Goal: Obtain resource: Download file/media

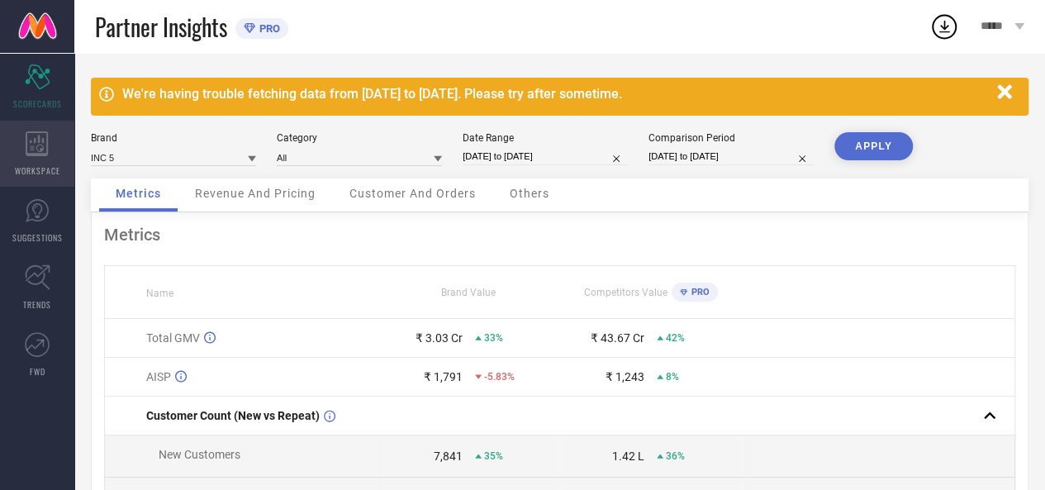
click at [50, 145] on div "WORKSPACE" at bounding box center [37, 154] width 74 height 66
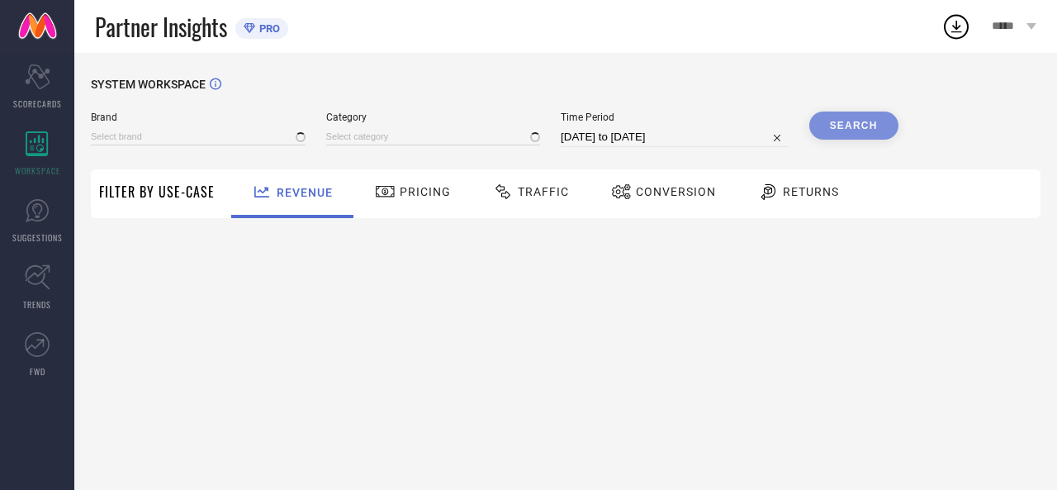
type input "ATESBER"
type input "All"
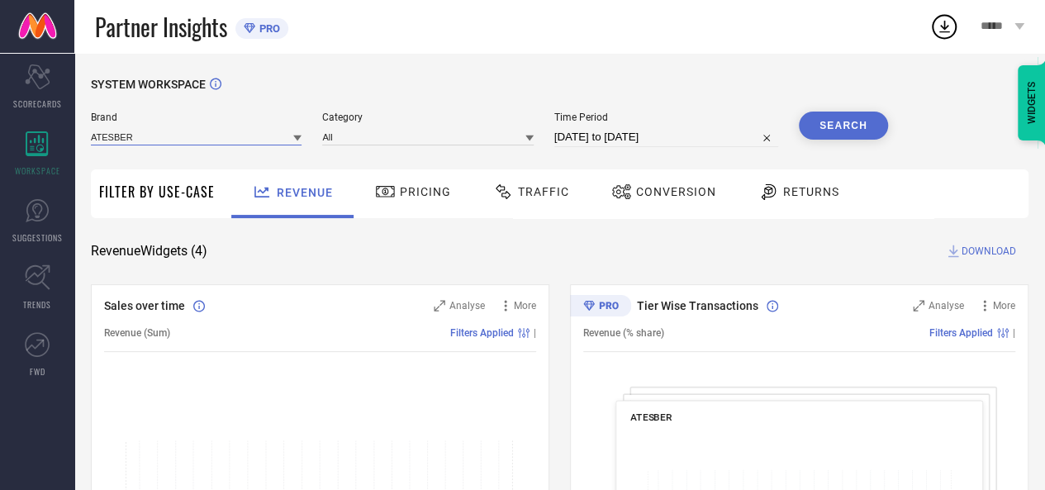
click at [187, 135] on input at bounding box center [196, 136] width 211 height 17
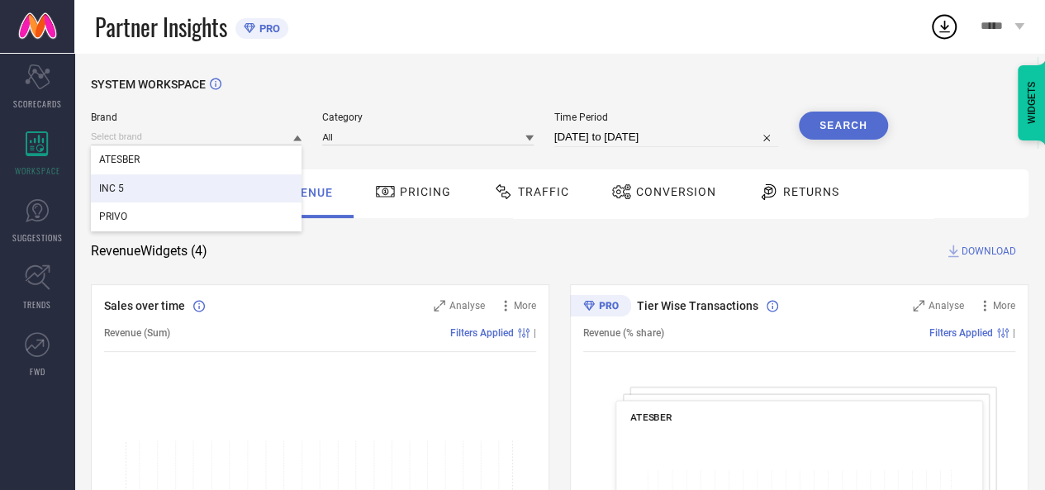
click at [142, 186] on div "INC 5" at bounding box center [196, 188] width 211 height 28
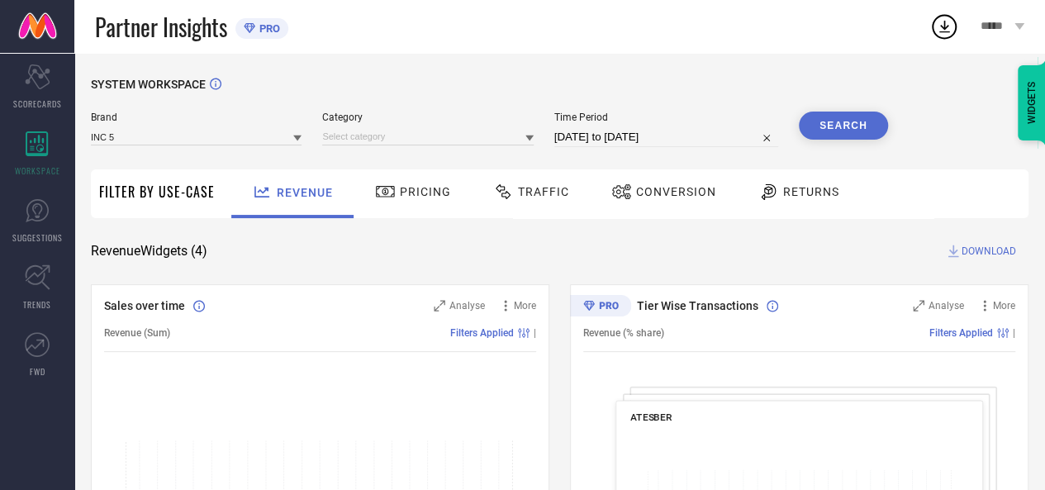
click at [524, 190] on span "Traffic" at bounding box center [543, 191] width 51 height 13
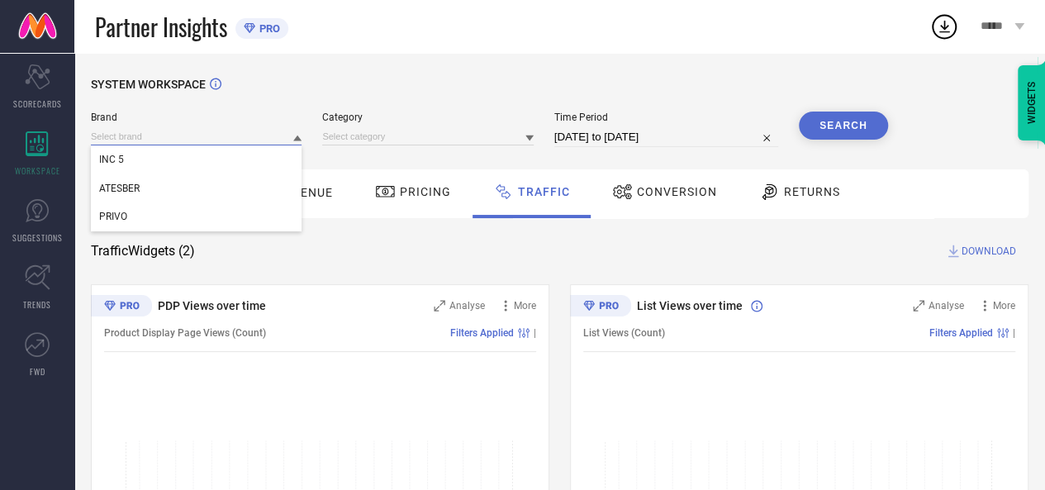
click at [218, 136] on input at bounding box center [196, 136] width 211 height 17
click at [170, 164] on div "INC 5" at bounding box center [196, 159] width 211 height 28
click at [139, 135] on input at bounding box center [196, 136] width 211 height 17
click at [140, 163] on div "INC 5" at bounding box center [196, 159] width 211 height 28
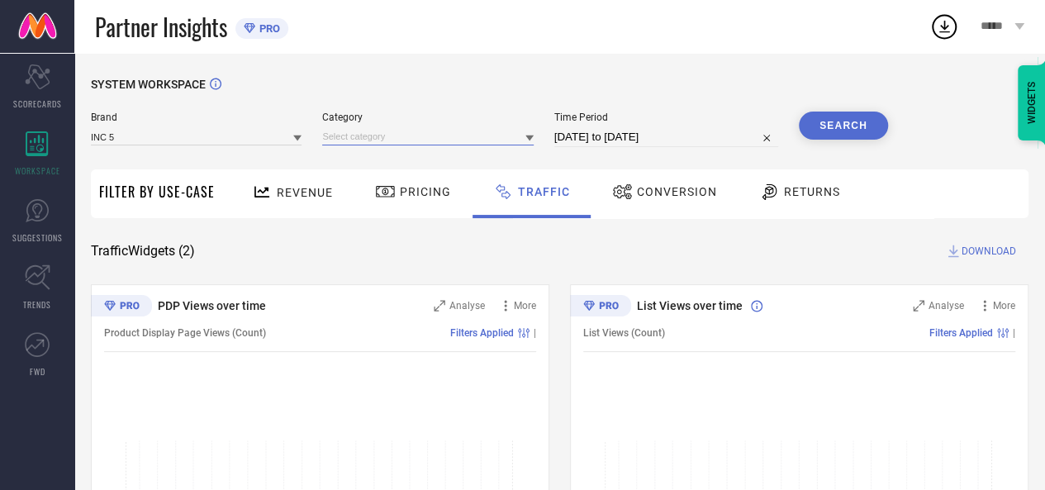
click at [330, 137] on input at bounding box center [427, 136] width 211 height 17
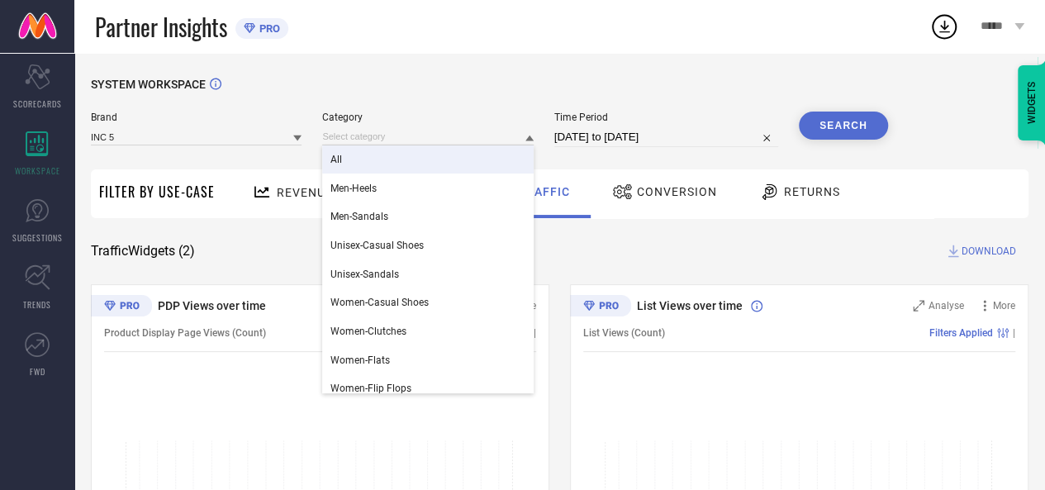
click at [334, 161] on span "All" at bounding box center [336, 160] width 12 height 12
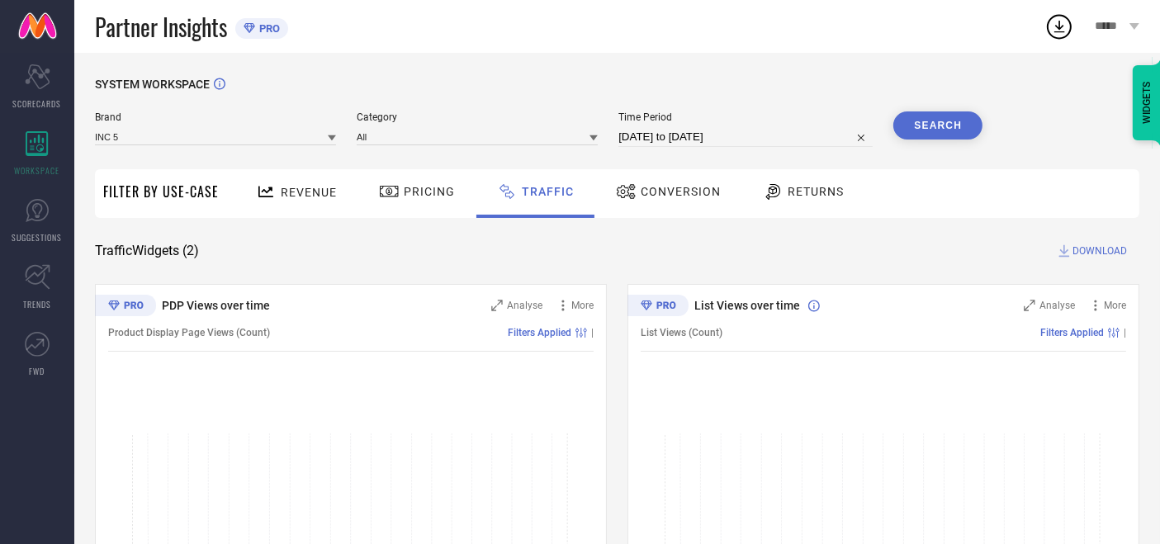
select select "7"
select select "2025"
select select "8"
select select "2025"
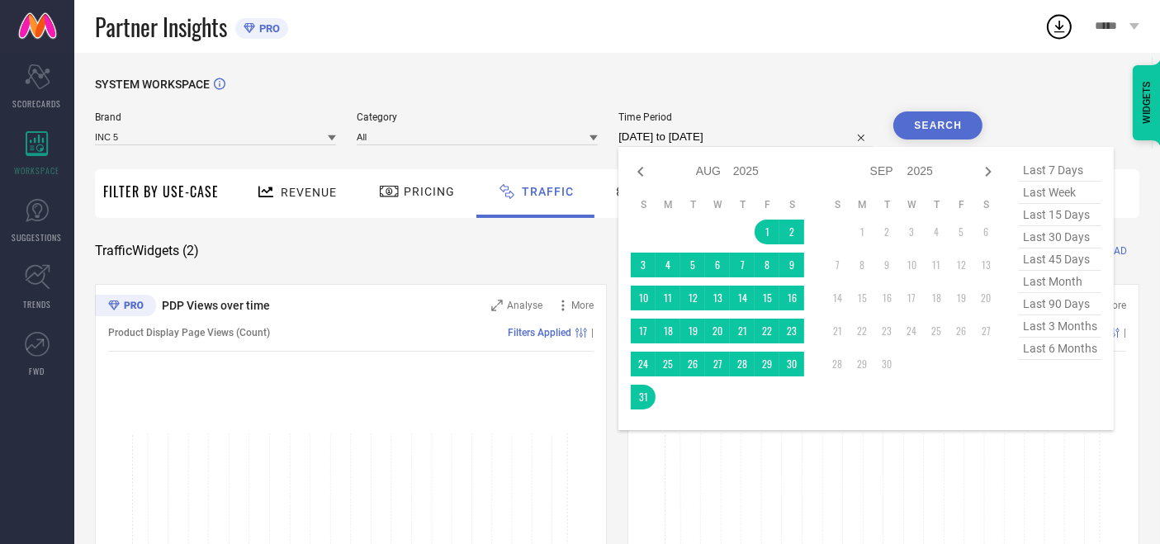
click at [638, 140] on input "[DATE] to [DATE]" at bounding box center [746, 137] width 254 height 20
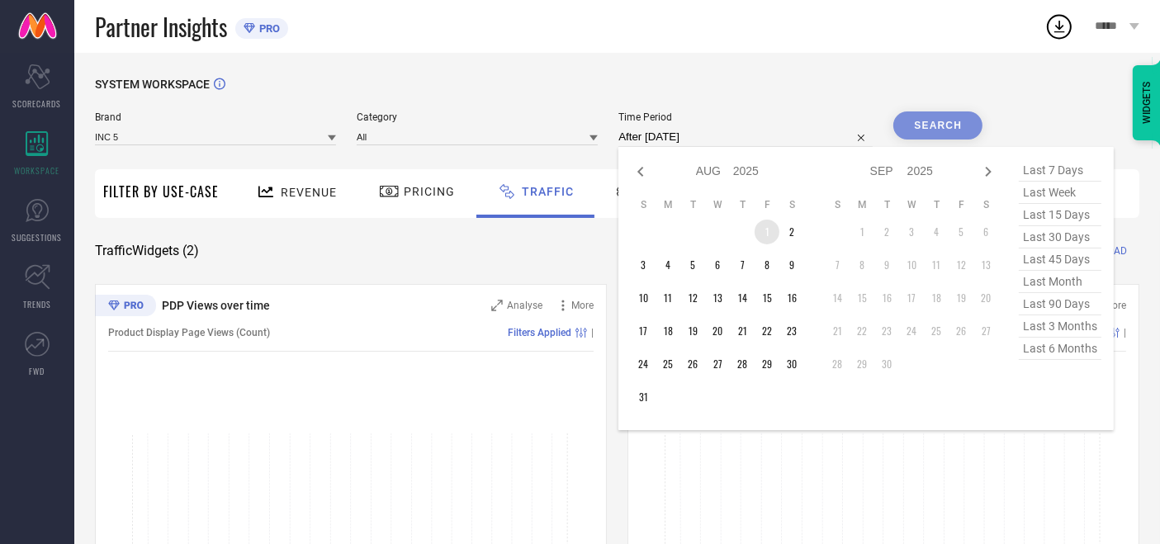
click at [766, 232] on td "1" at bounding box center [767, 232] width 25 height 25
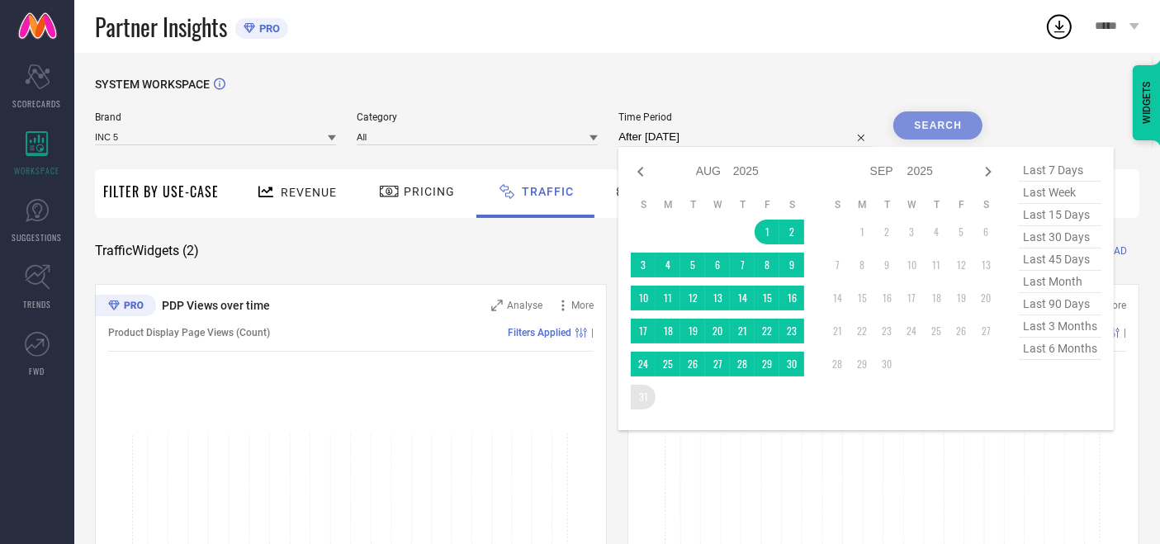
type input "[DATE] to [DATE]"
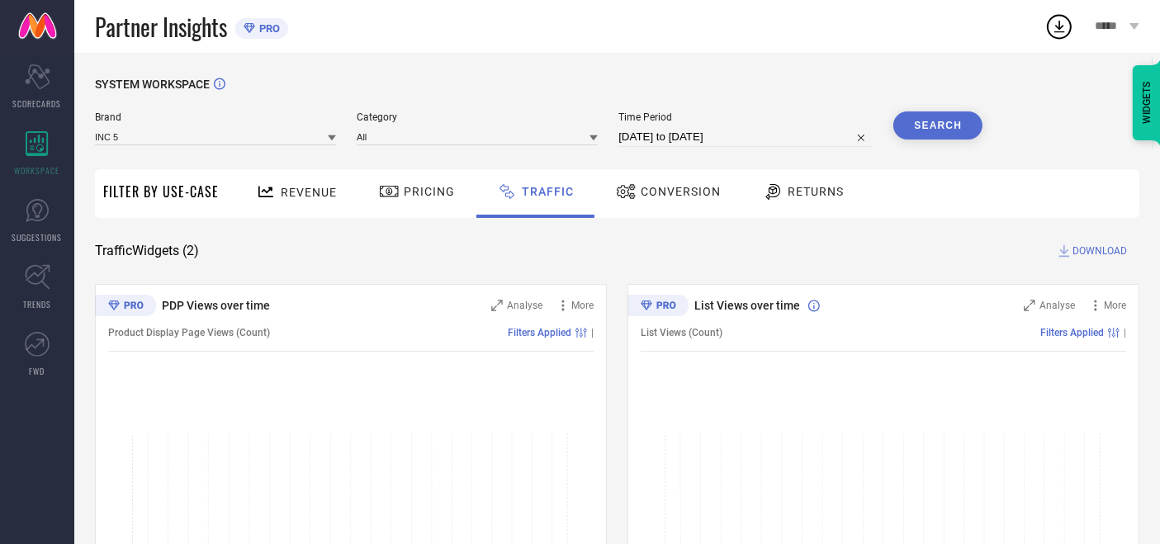
click at [917, 129] on button "Search" at bounding box center [938, 126] width 89 height 28
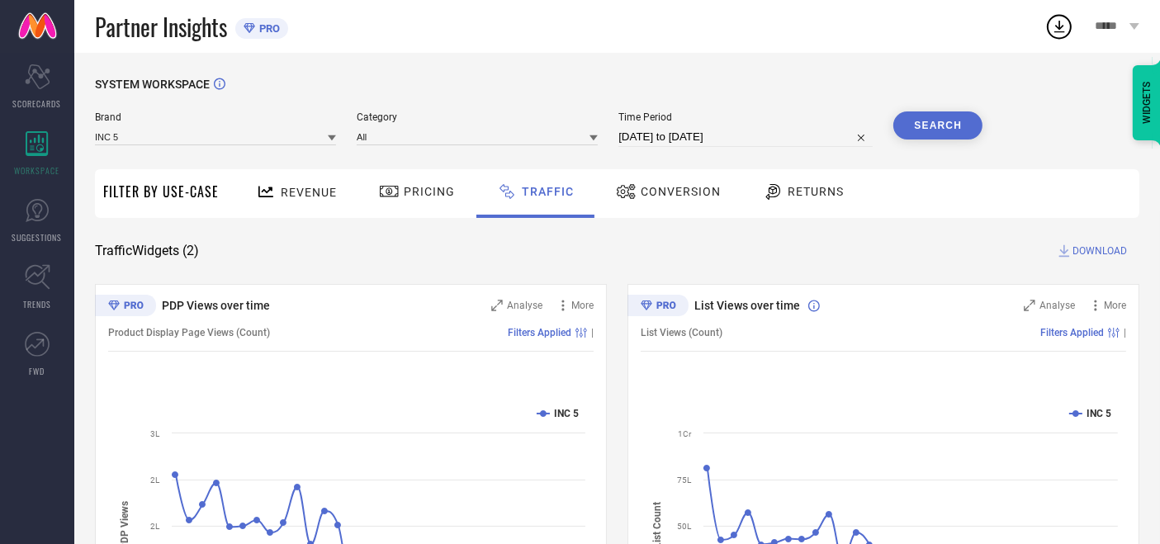
click at [1056, 254] on span "DOWNLOAD" at bounding box center [1100, 251] width 55 height 17
click at [1056, 139] on div "WIDGETS" at bounding box center [1147, 102] width 28 height 75
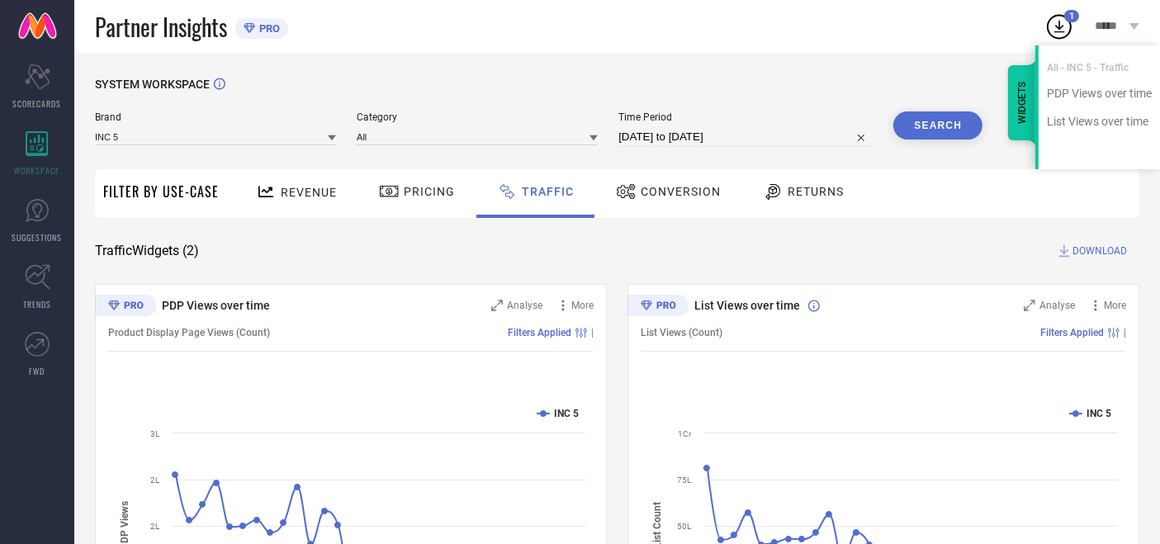
click at [967, 82] on div "WIDGETS All - INC 5 - Traffic PDP Views over time List Views over time" at bounding box center [1061, 107] width 200 height 124
click at [1023, 90] on div "WIDGETS" at bounding box center [1022, 102] width 28 height 75
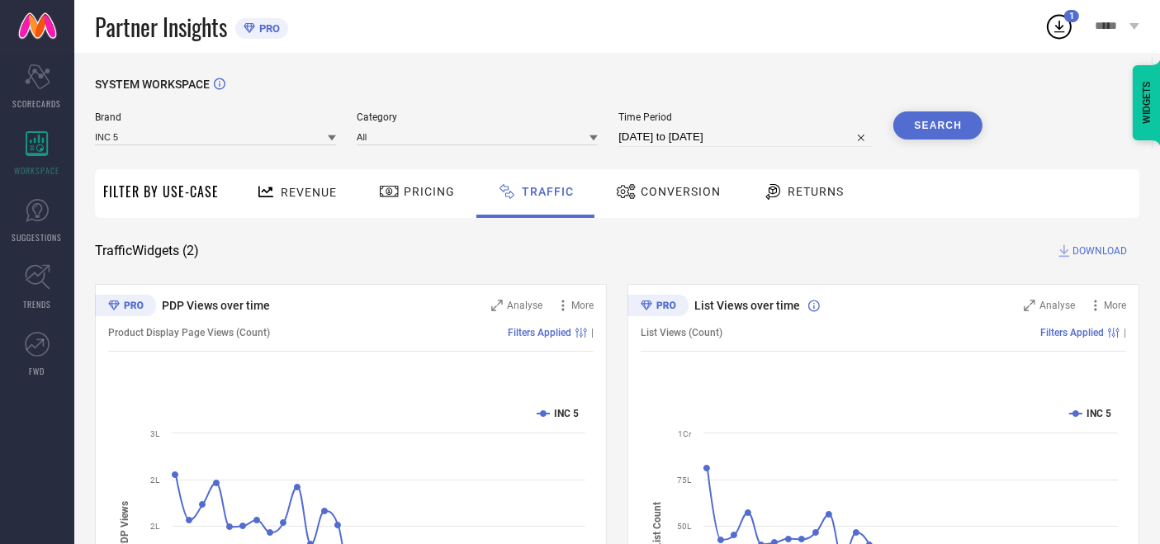
click at [1056, 253] on span "DOWNLOAD" at bounding box center [1100, 251] width 55 height 17
click at [1056, 25] on icon at bounding box center [1060, 27] width 11 height 12
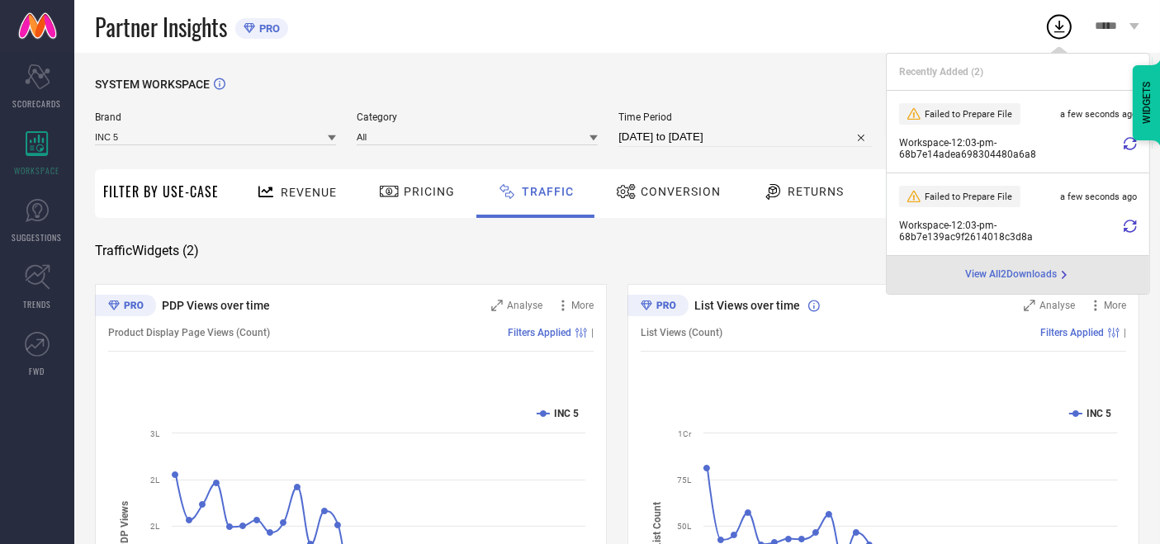
click at [1056, 145] on icon at bounding box center [1130, 143] width 13 height 13
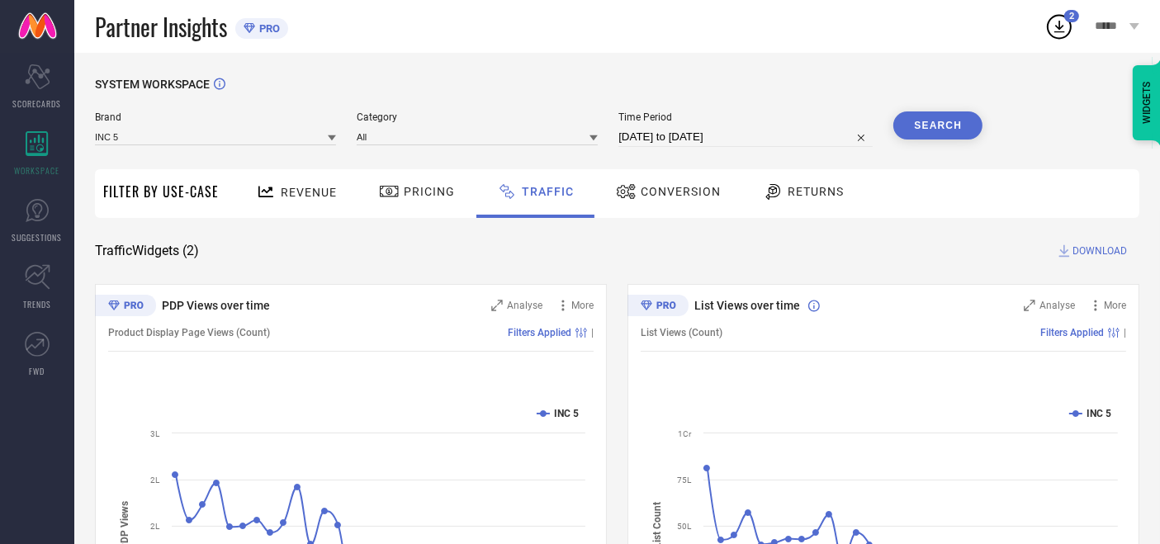
click at [1050, 25] on icon at bounding box center [1060, 27] width 30 height 30
click at [1056, 24] on icon at bounding box center [1060, 27] width 11 height 12
click at [823, 72] on div "SYSTEM WORKSPACE Brand INC 5 Category All Time Period [DATE] to [DATE] Search F…" at bounding box center [617, 387] width 1086 height 669
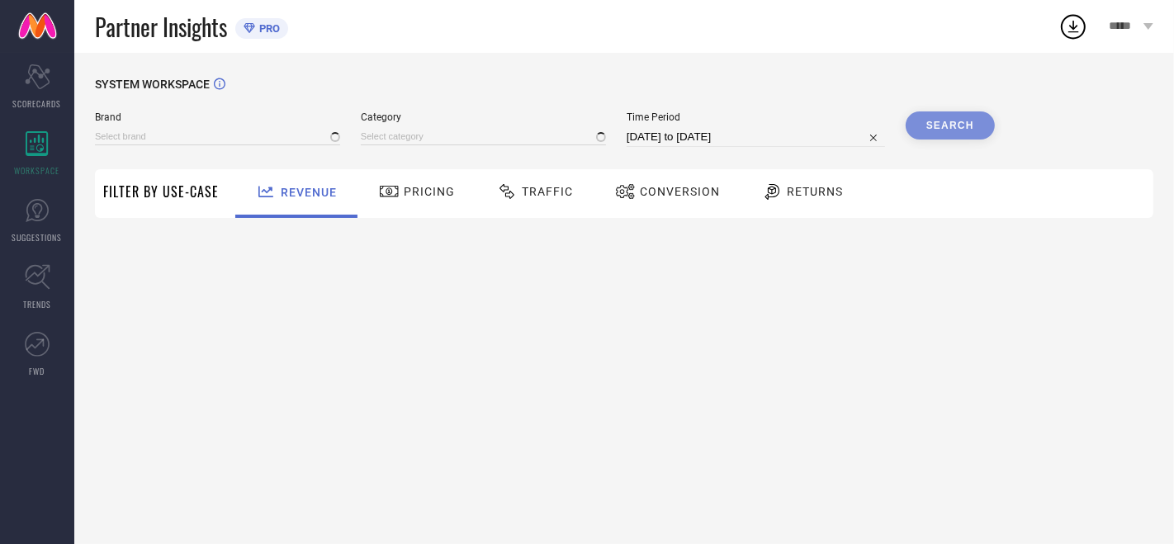
type input "ATESBER"
type input "All"
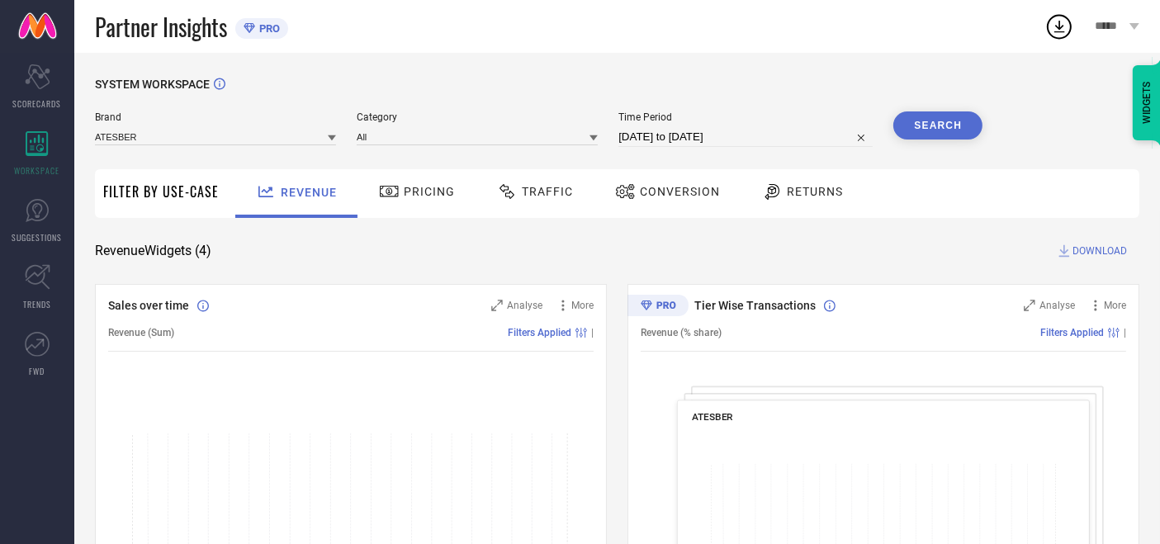
click at [524, 193] on span "Traffic" at bounding box center [547, 191] width 51 height 13
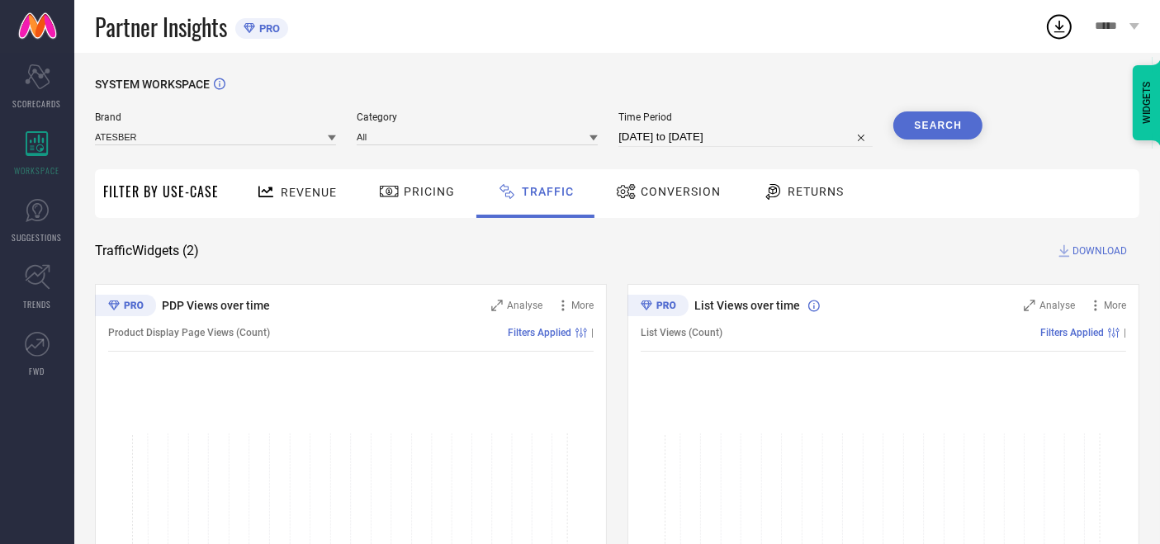
click at [679, 183] on div "Conversion" at bounding box center [668, 192] width 113 height 28
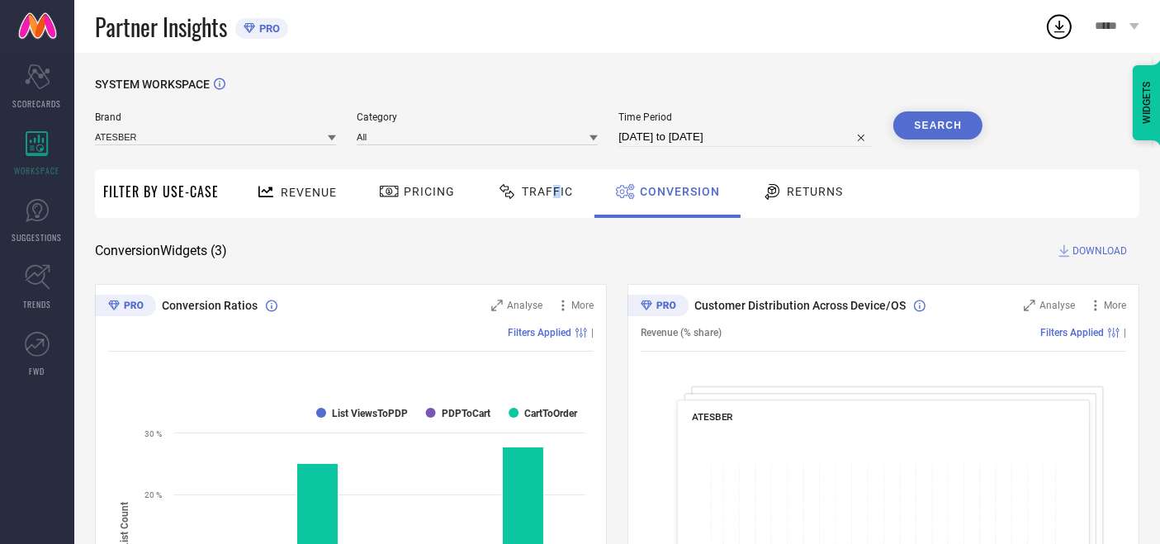
click at [554, 187] on span "Traffic" at bounding box center [547, 191] width 51 height 13
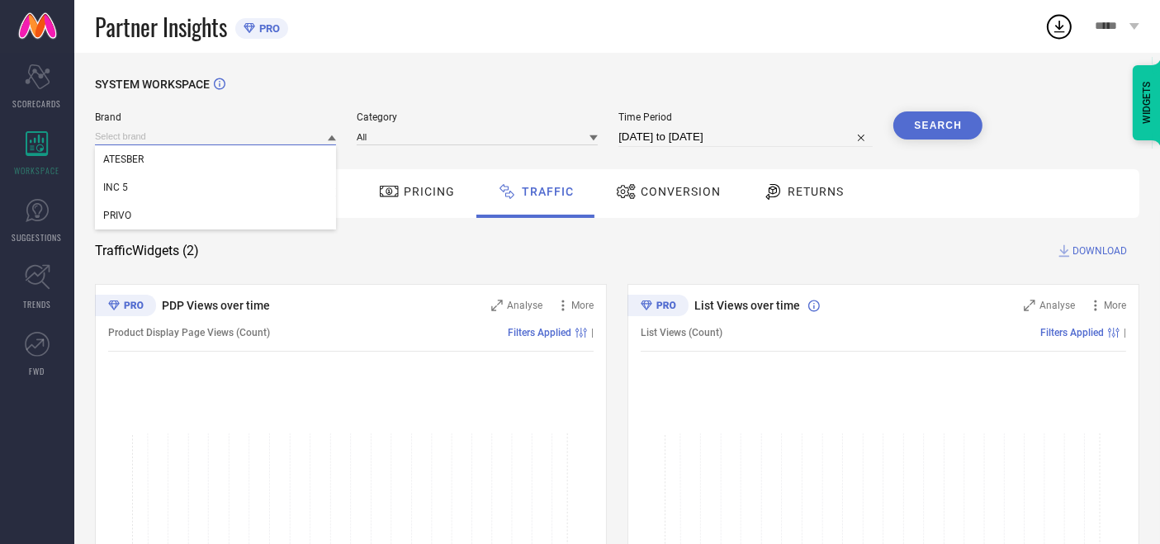
click at [141, 133] on input at bounding box center [215, 136] width 241 height 17
click at [126, 184] on span "INC 5" at bounding box center [115, 188] width 25 height 12
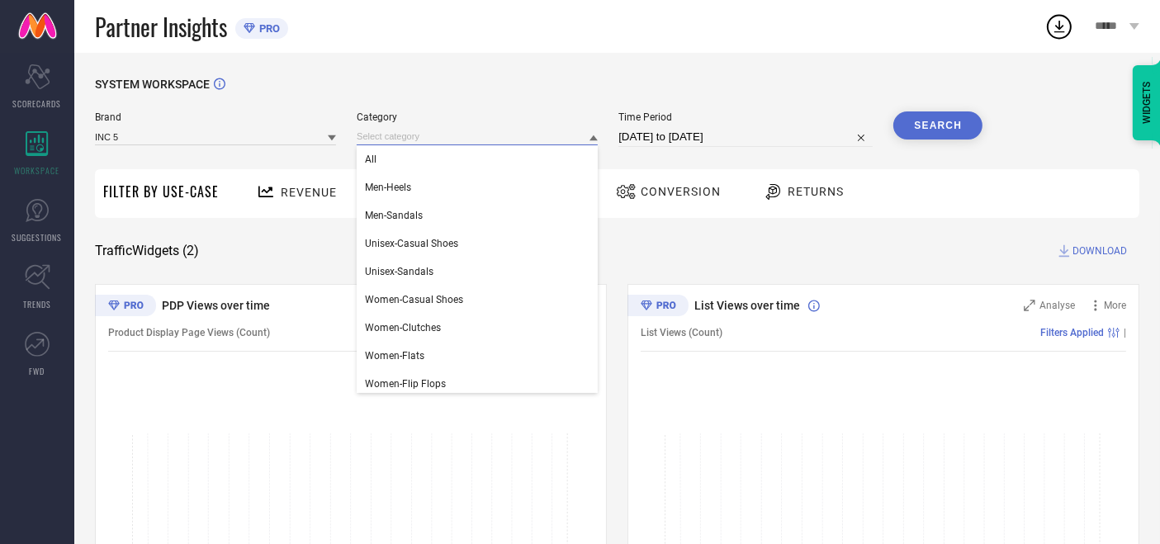
click at [395, 130] on input at bounding box center [477, 136] width 241 height 17
click at [394, 154] on div "All" at bounding box center [477, 159] width 241 height 28
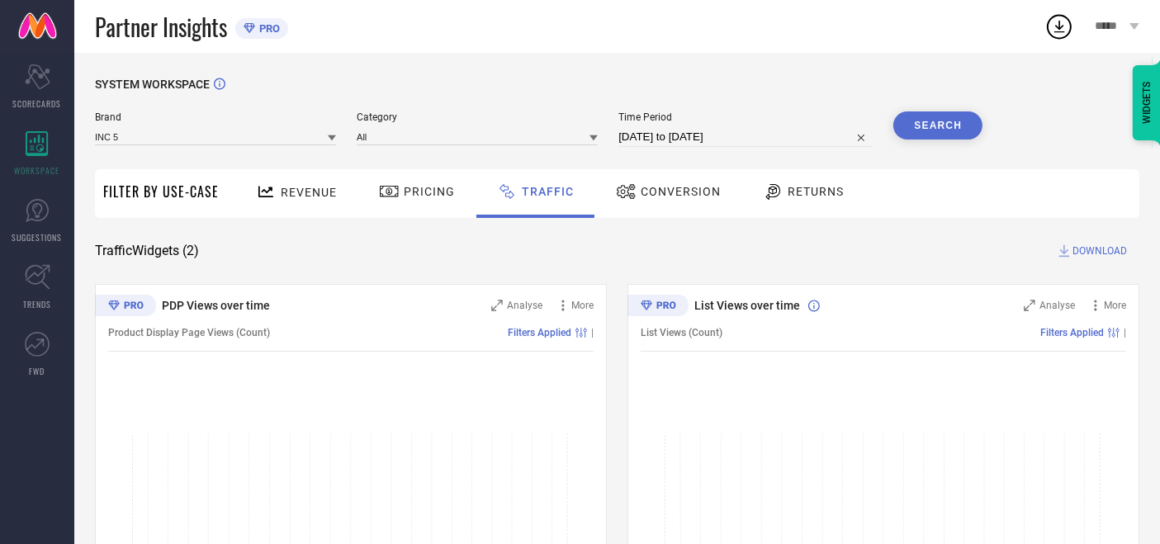
click at [618, 133] on div "Brand INC 5 Category All Time Period 01-08-2025 to 31-08-2025 Search" at bounding box center [539, 130] width 888 height 36
click at [637, 138] on input "[DATE] to [DATE]" at bounding box center [746, 137] width 254 height 20
select select "7"
select select "2025"
select select "8"
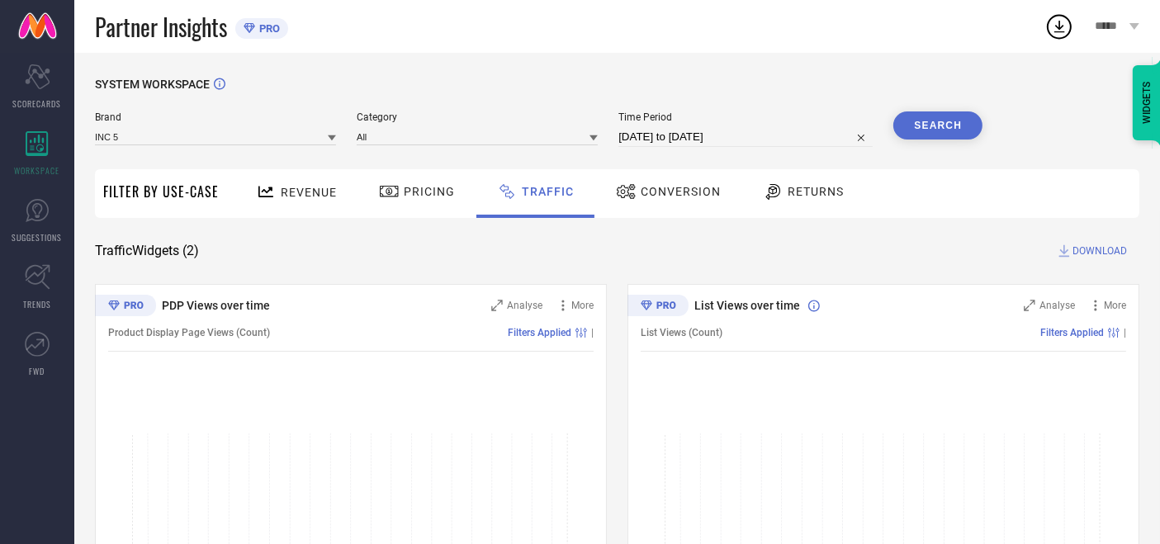
select select "2025"
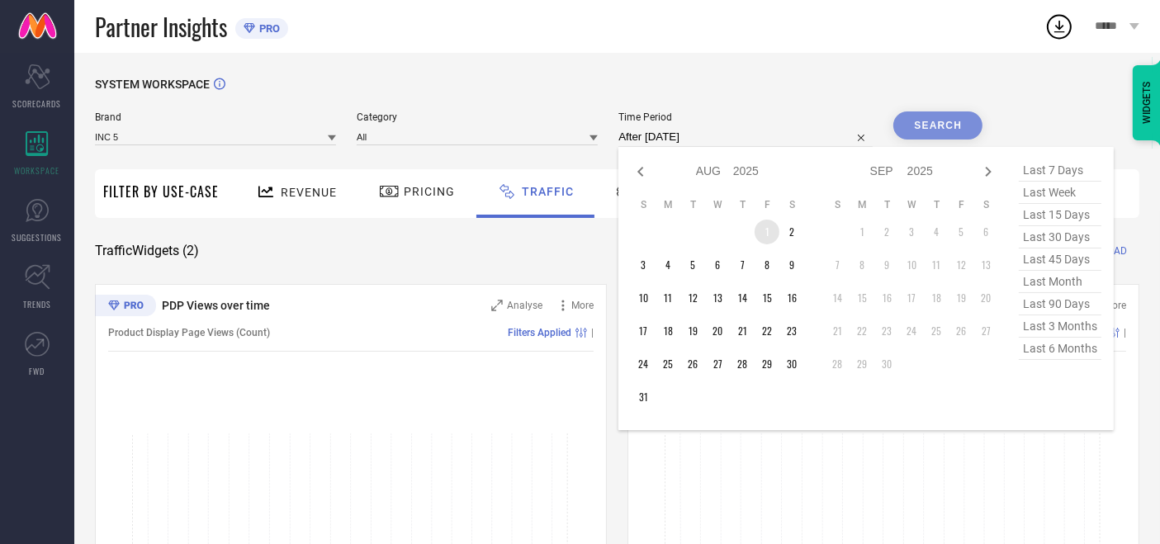
click at [768, 236] on td "1" at bounding box center [767, 232] width 25 height 25
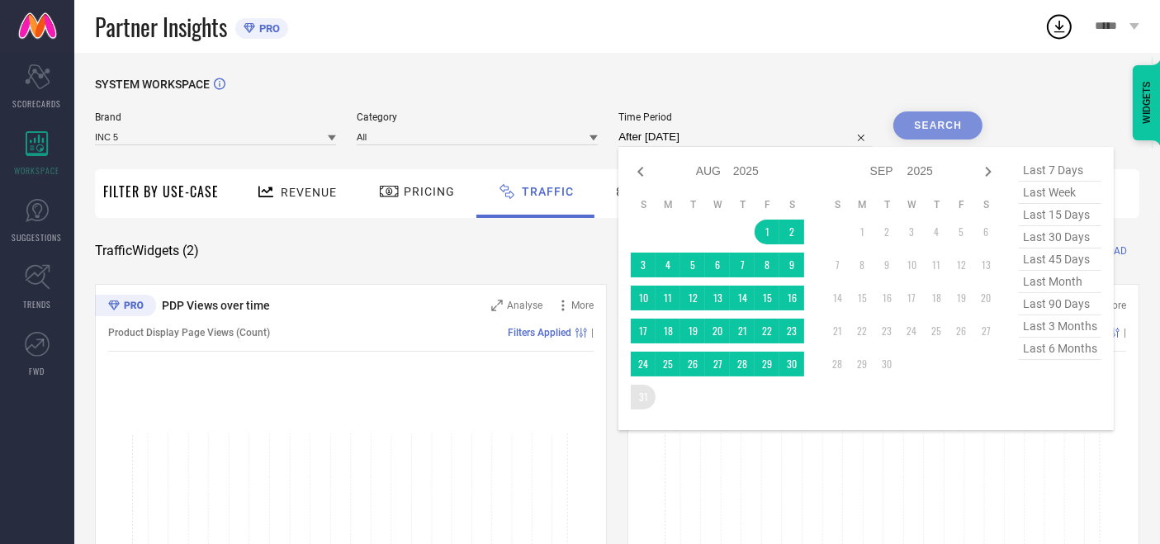
type input "[DATE] to [DATE]"
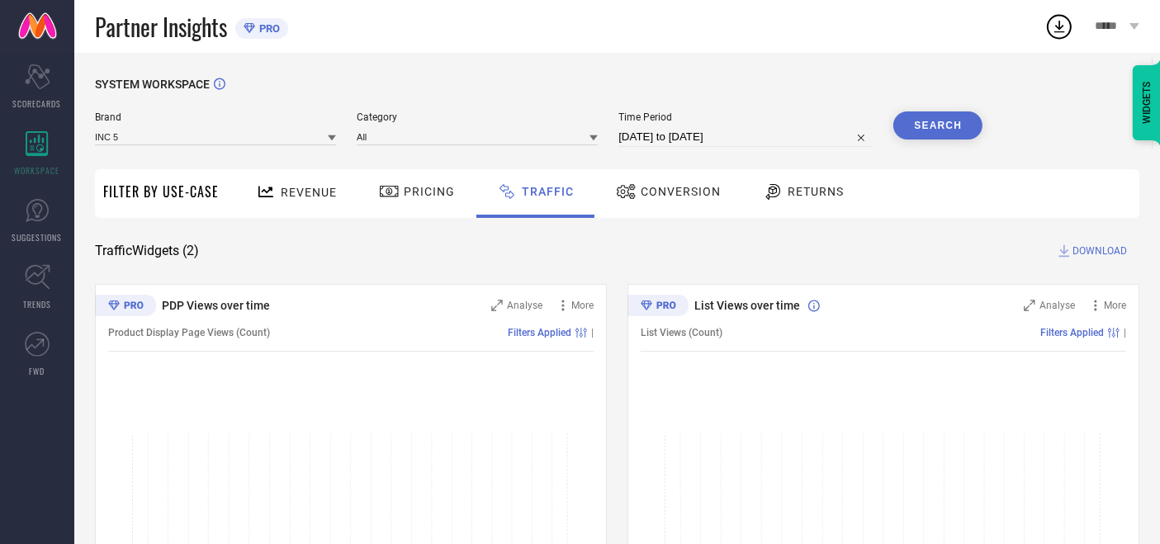
click at [945, 126] on button "Search" at bounding box center [938, 126] width 89 height 28
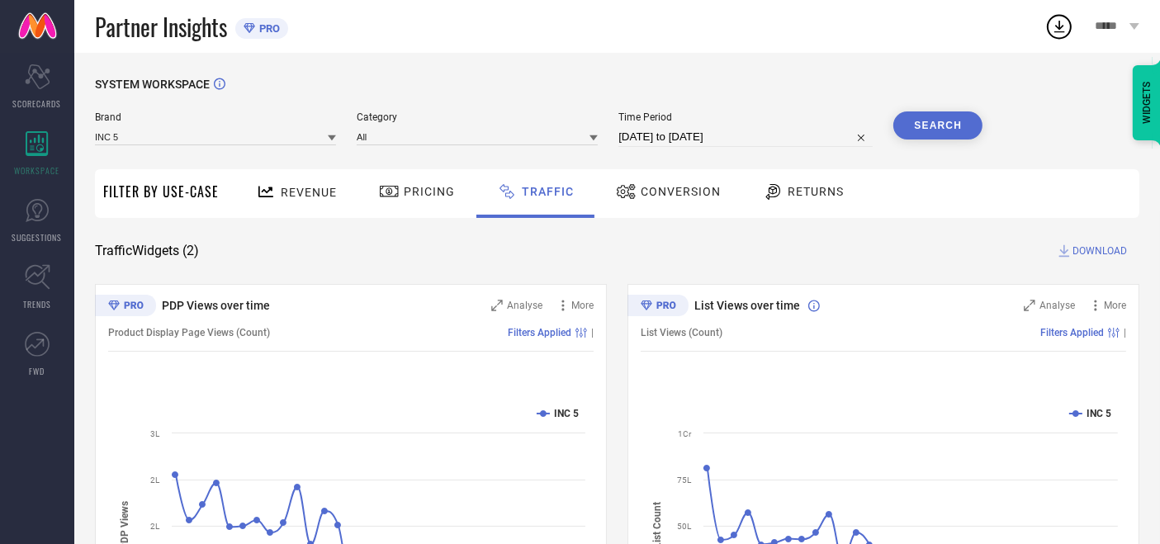
click at [1107, 29] on span "*****" at bounding box center [1110, 27] width 31 height 14
click at [871, 86] on div "SYSTEM WORKSPACE" at bounding box center [617, 95] width 1045 height 34
click at [1083, 251] on span "DOWNLOAD" at bounding box center [1100, 251] width 55 height 17
click at [1052, 25] on icon at bounding box center [1060, 27] width 30 height 30
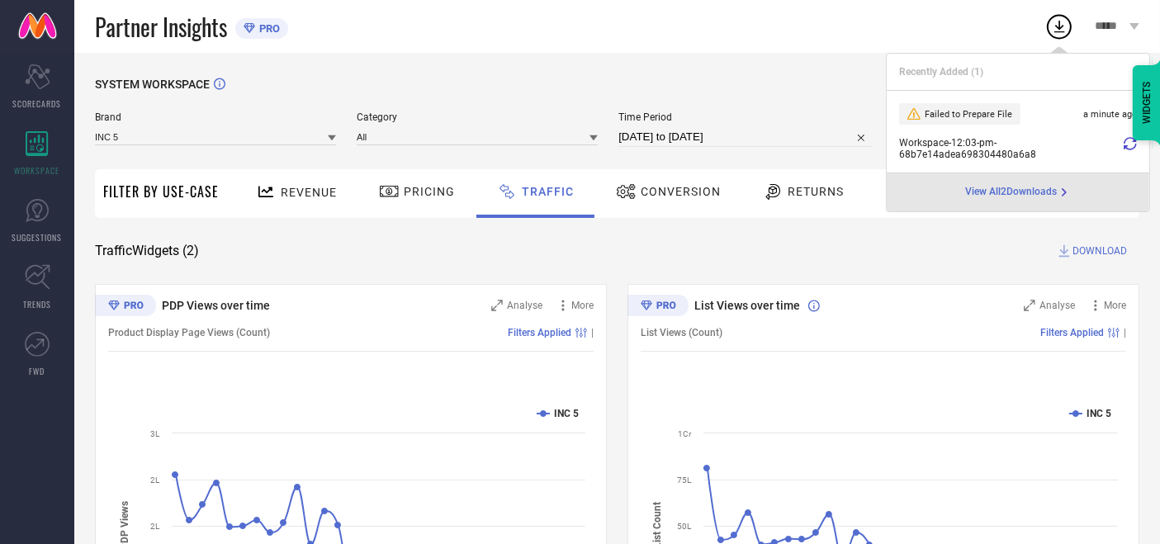
click at [1127, 148] on icon at bounding box center [1130, 143] width 13 height 13
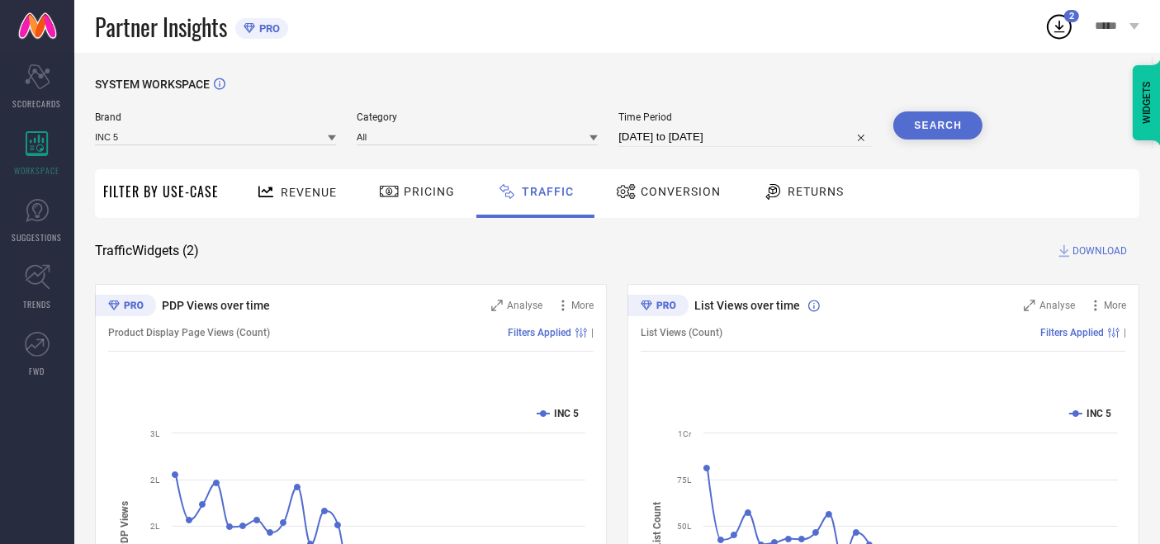
click at [1106, 27] on span "*****" at bounding box center [1110, 27] width 31 height 14
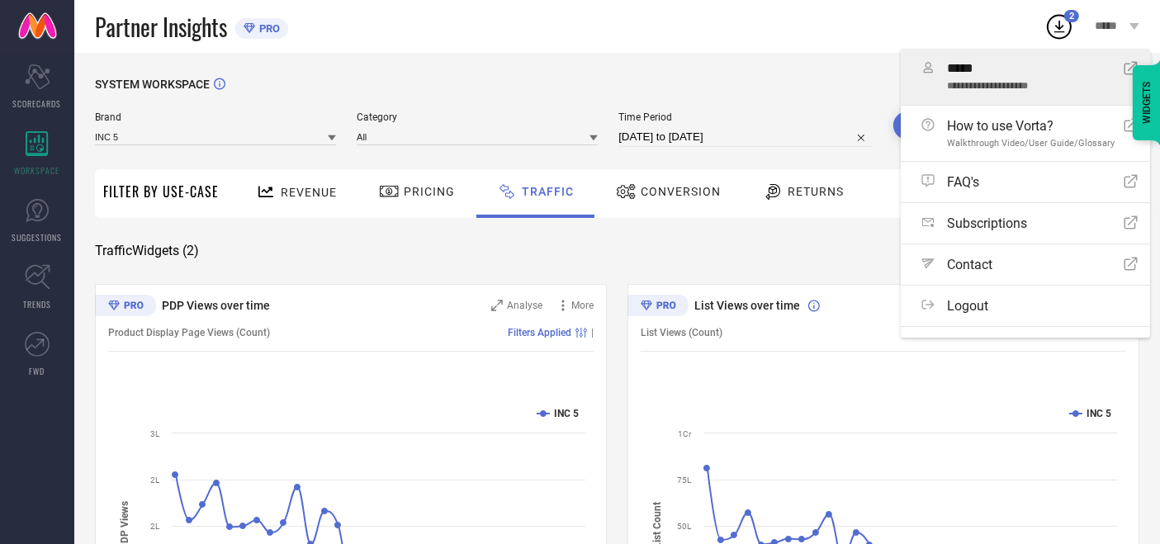
click at [1046, 80] on div "**********" at bounding box center [1035, 76] width 177 height 31
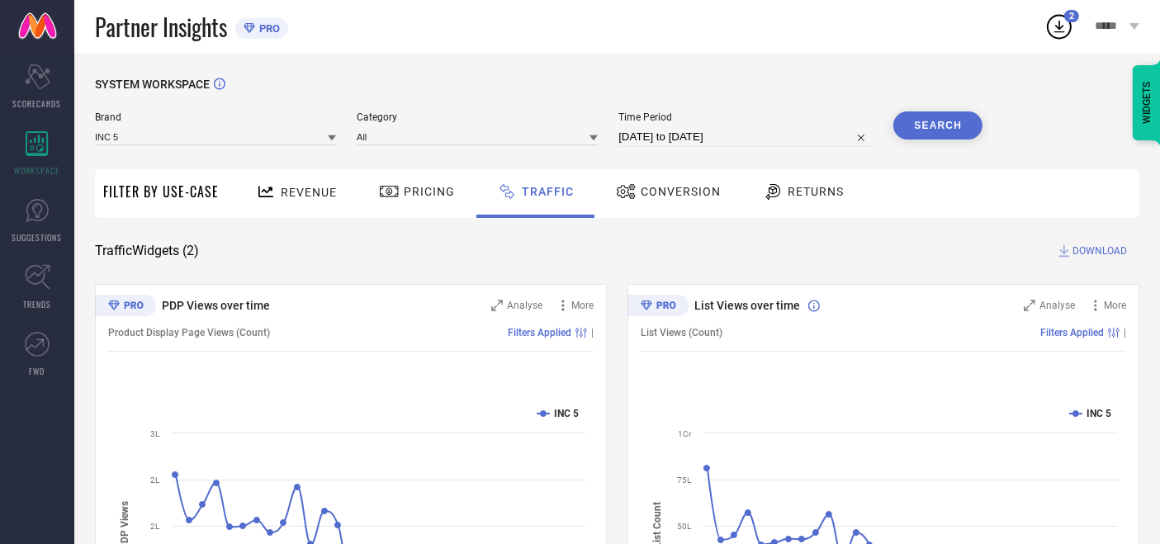
click at [833, 74] on div "SYSTEM WORKSPACE Brand INC 5 Category All Time Period 01-08-2025 to 31-08-2025 …" at bounding box center [617, 387] width 1086 height 669
click at [1074, 32] on icon at bounding box center [1060, 27] width 30 height 30
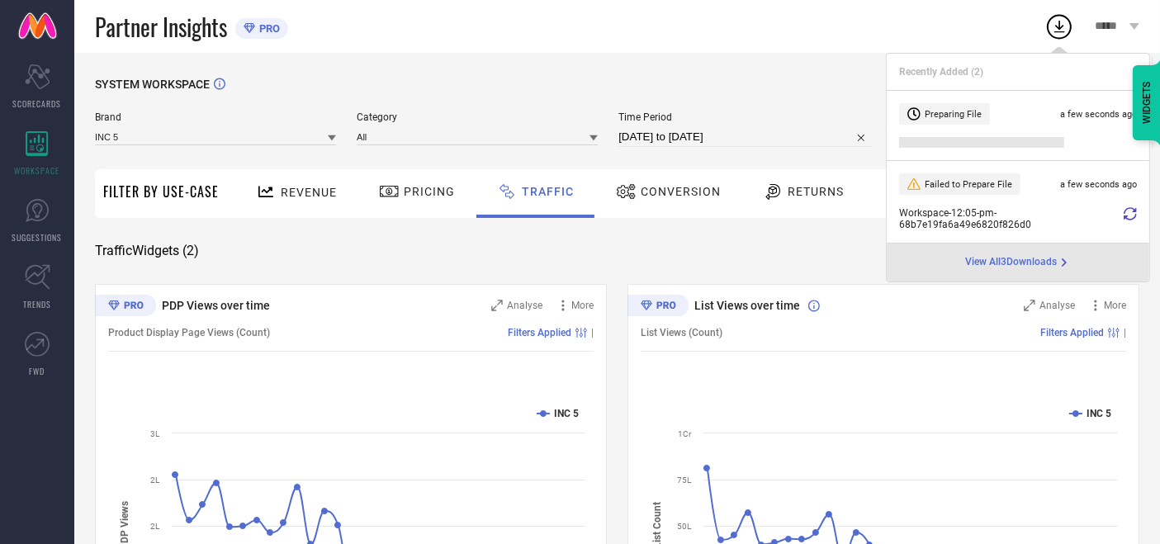
click at [967, 187] on span "Failed to Prepare File" at bounding box center [969, 184] width 88 height 11
click at [910, 180] on icon at bounding box center [914, 184] width 13 height 13
click at [786, 84] on div "SYSTEM WORKSPACE" at bounding box center [617, 95] width 1045 height 34
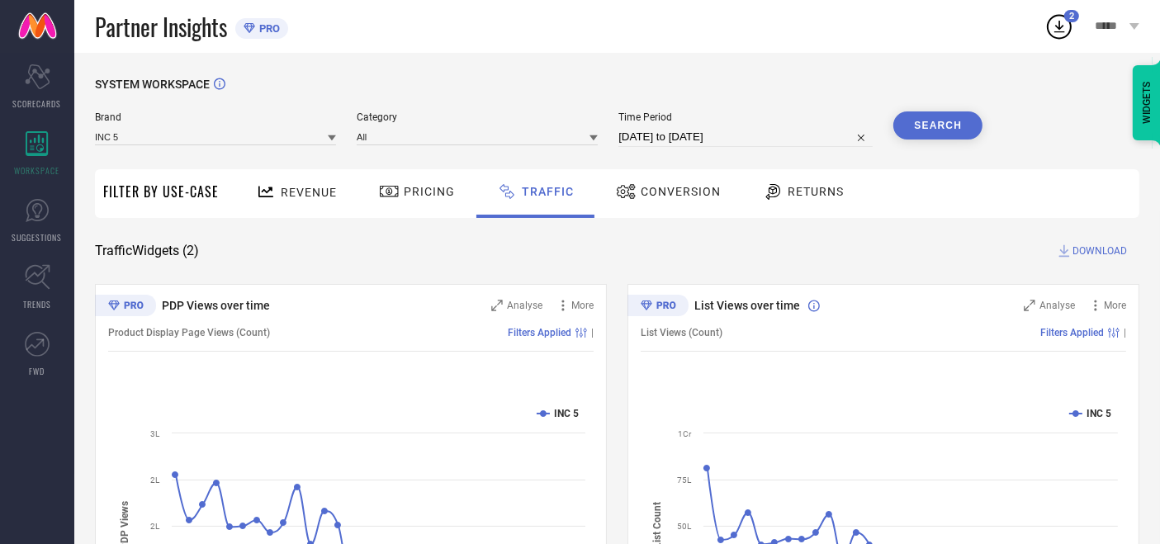
click at [1069, 15] on div "2" at bounding box center [1072, 16] width 15 height 12
click at [766, 88] on div "SYSTEM WORKSPACE" at bounding box center [617, 95] width 1045 height 34
